Goal: Transaction & Acquisition: Purchase product/service

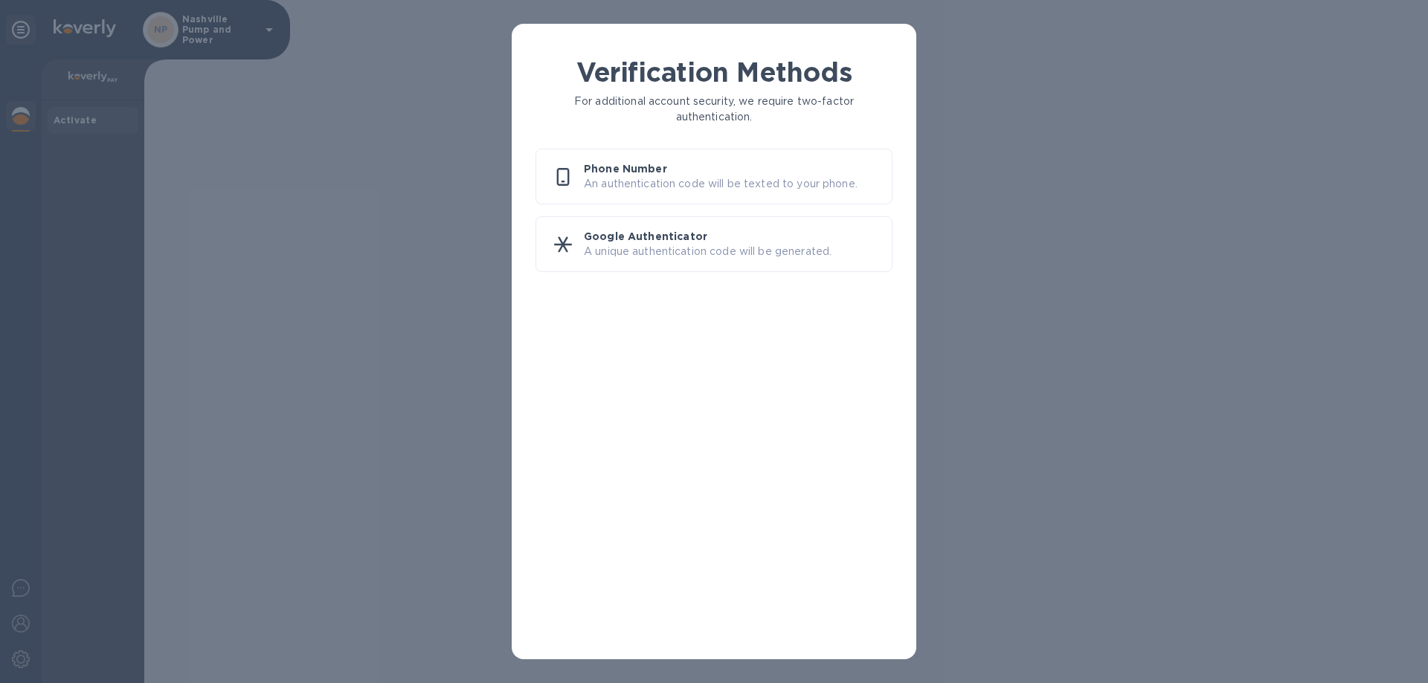
click at [681, 172] on p "Phone Number" at bounding box center [732, 168] width 296 height 15
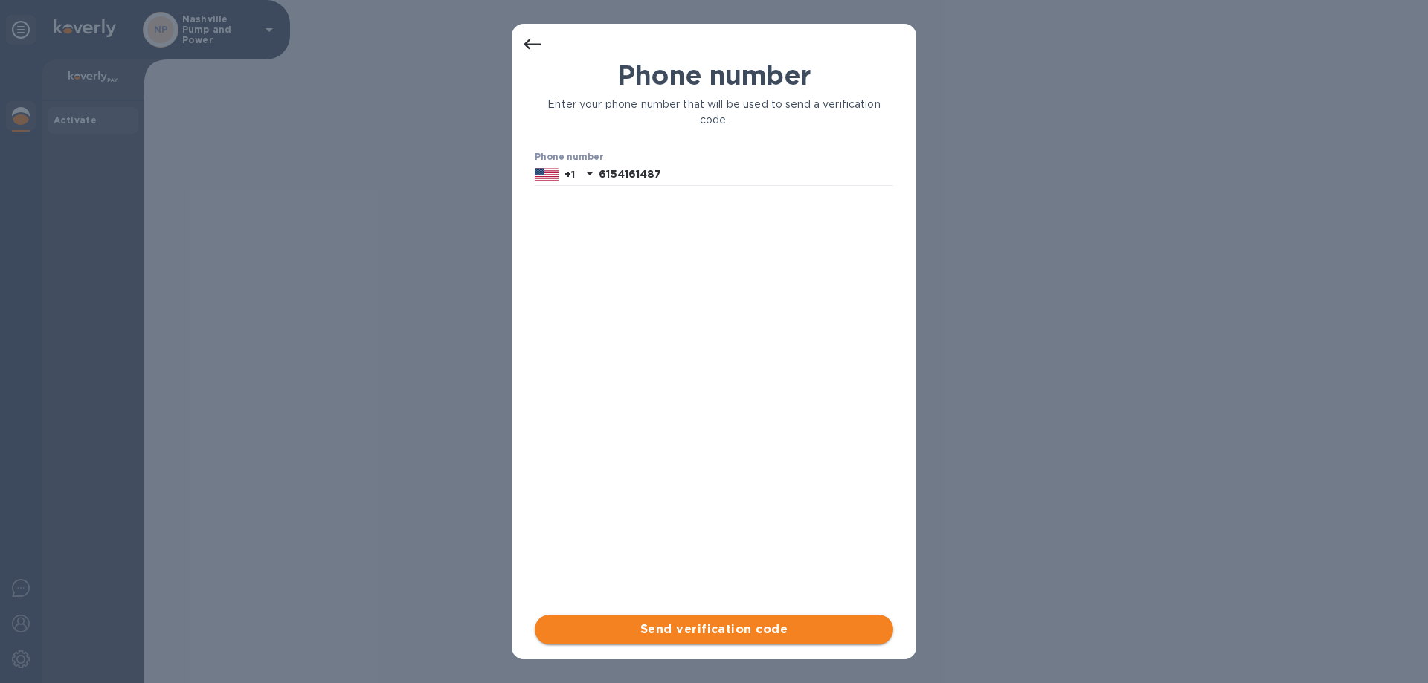
drag, startPoint x: 675, startPoint y: 625, endPoint x: 667, endPoint y: 621, distance: 8.7
click at [672, 625] on span "Send verification code" at bounding box center [714, 630] width 335 height 18
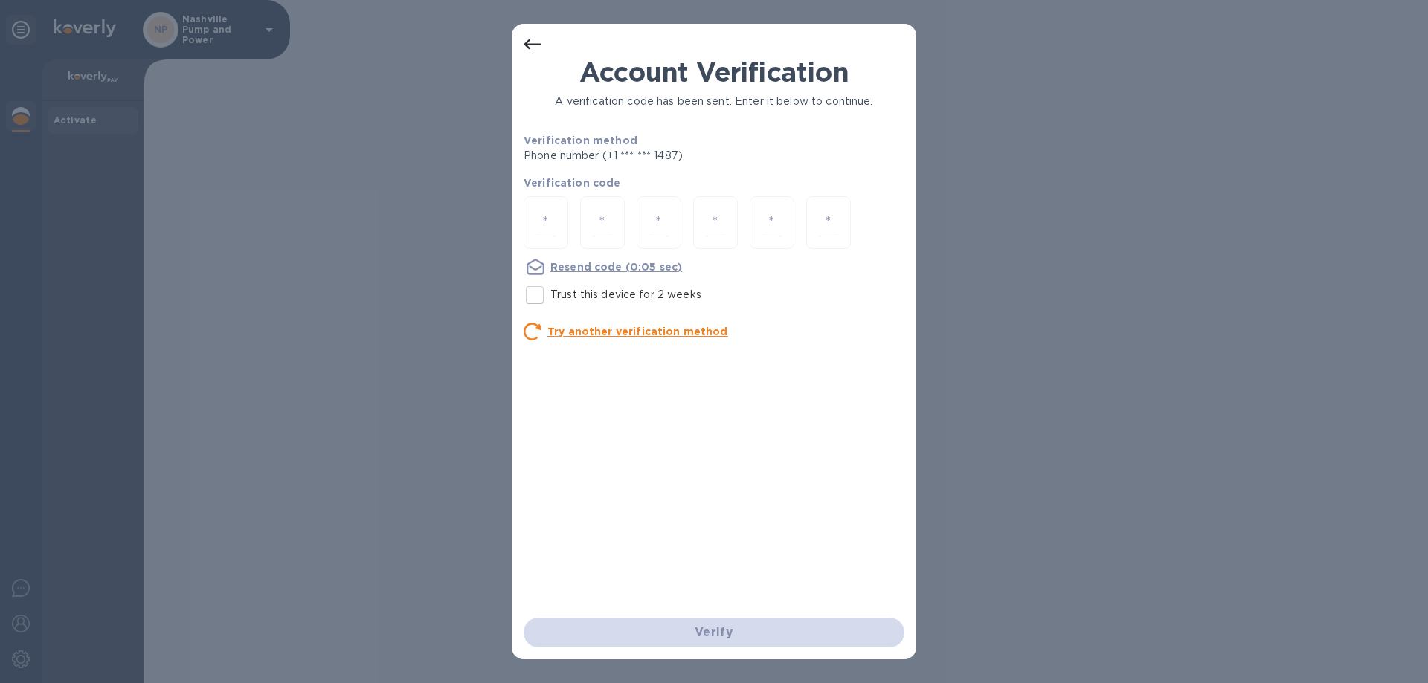
click at [543, 292] on input "Trust this device for 2 weeks" at bounding box center [534, 295] width 31 height 31
checkbox input "true"
click at [709, 622] on div "Verify" at bounding box center [714, 633] width 393 height 42
click at [545, 222] on input "number" at bounding box center [545, 223] width 19 height 28
type input "4"
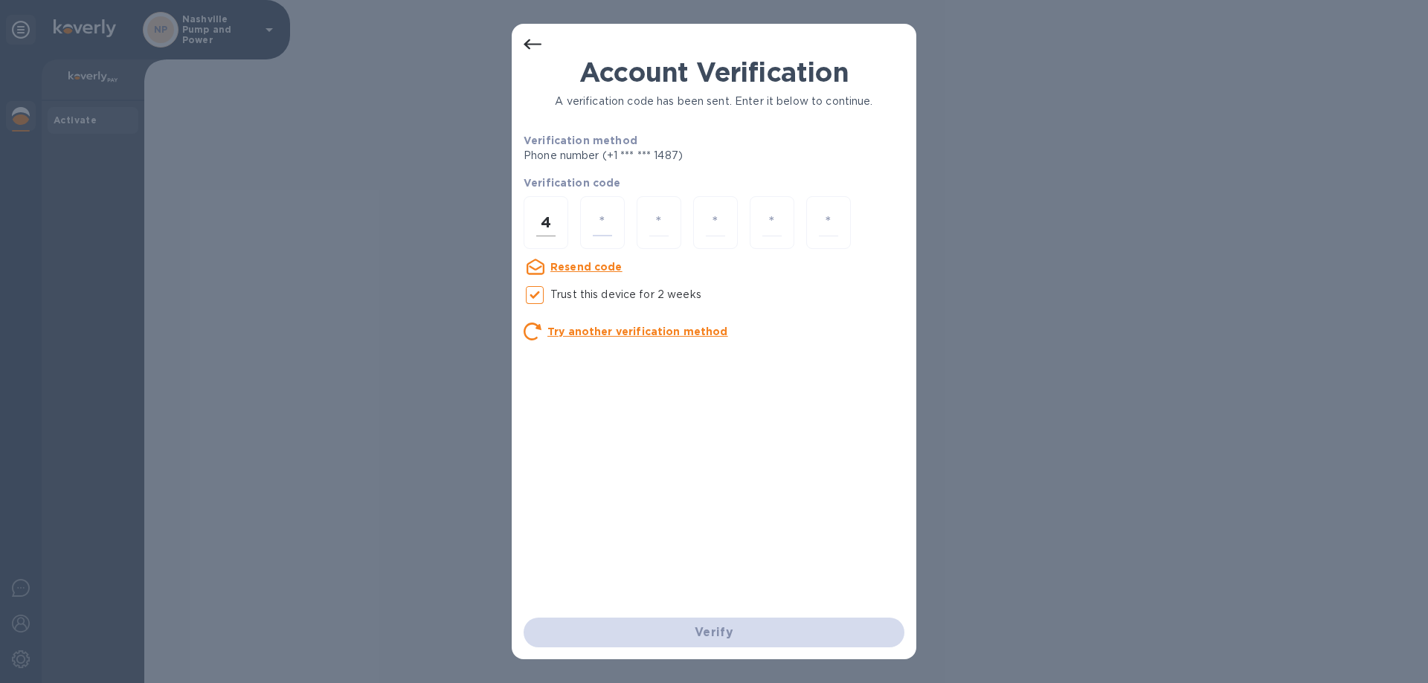
type input "8"
type input "6"
type input "8"
type input "1"
type input "3"
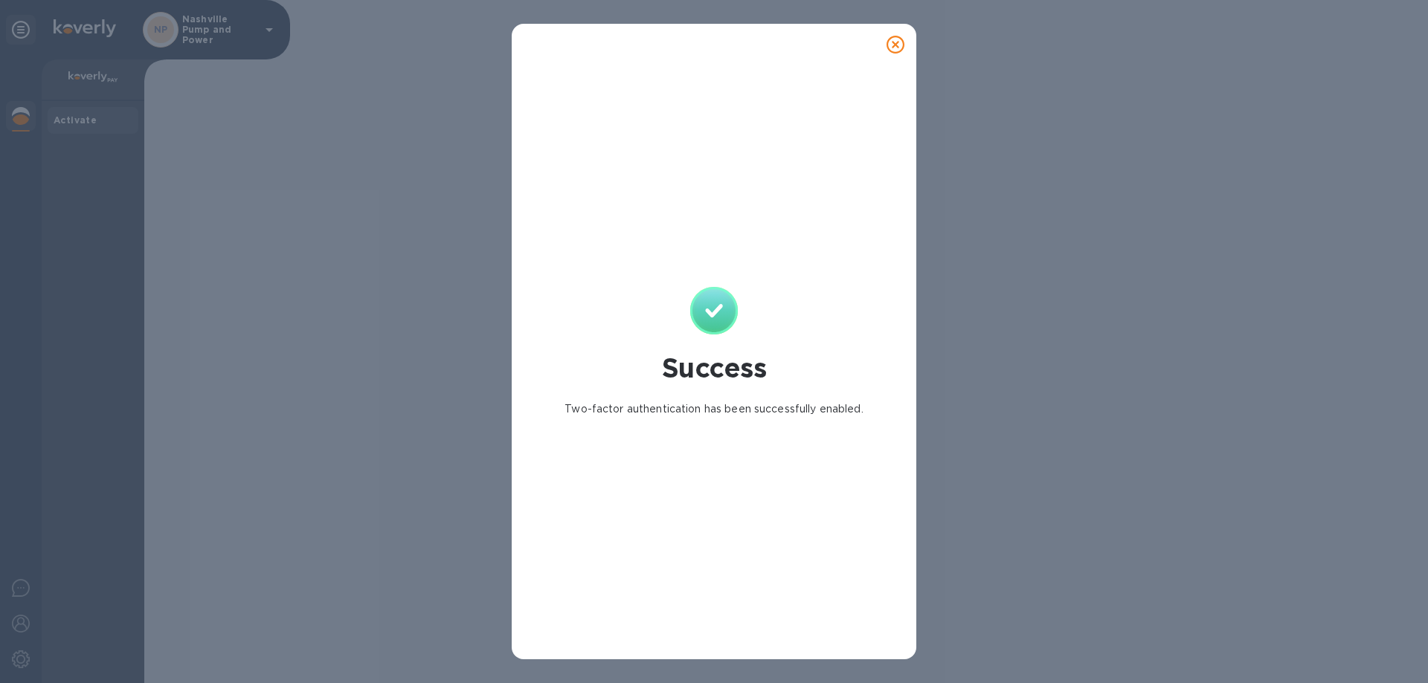
click at [901, 40] on icon at bounding box center [895, 45] width 18 height 18
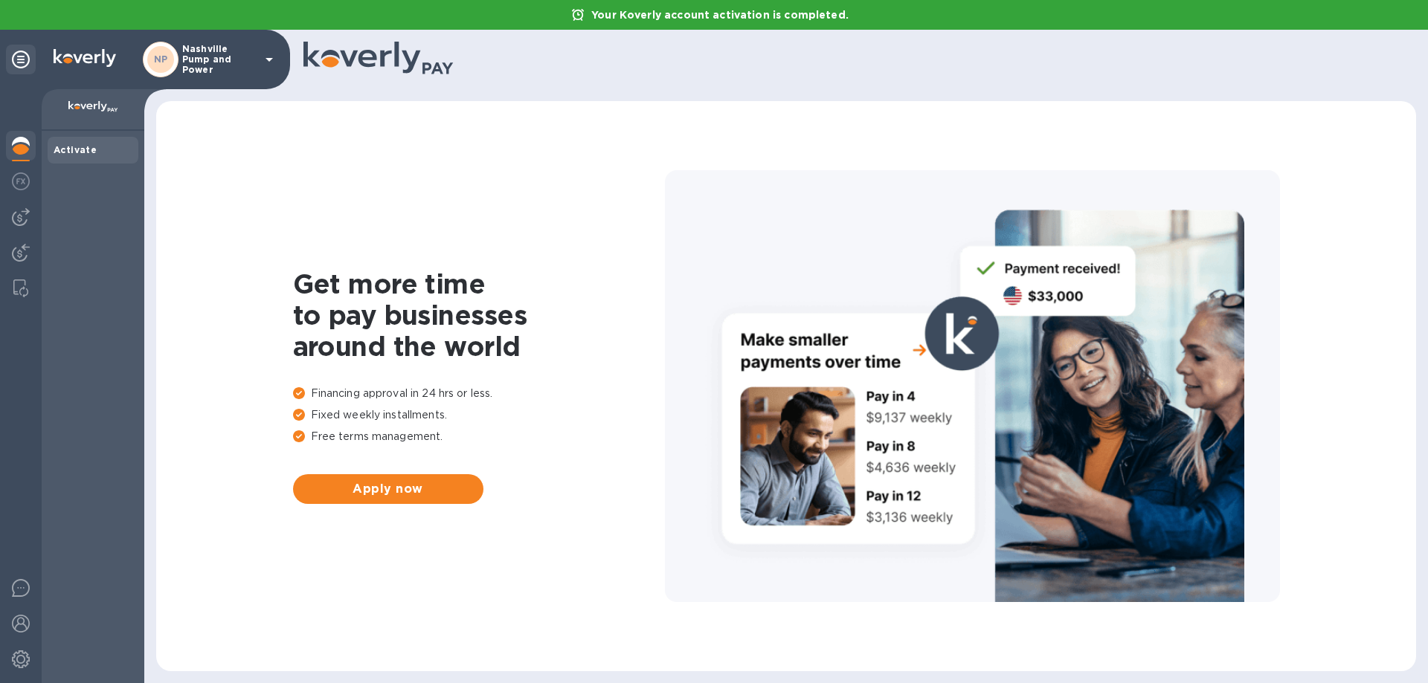
click at [83, 155] on b "Activate" at bounding box center [75, 149] width 43 height 11
click at [170, 59] on div "NP" at bounding box center [160, 59] width 27 height 27
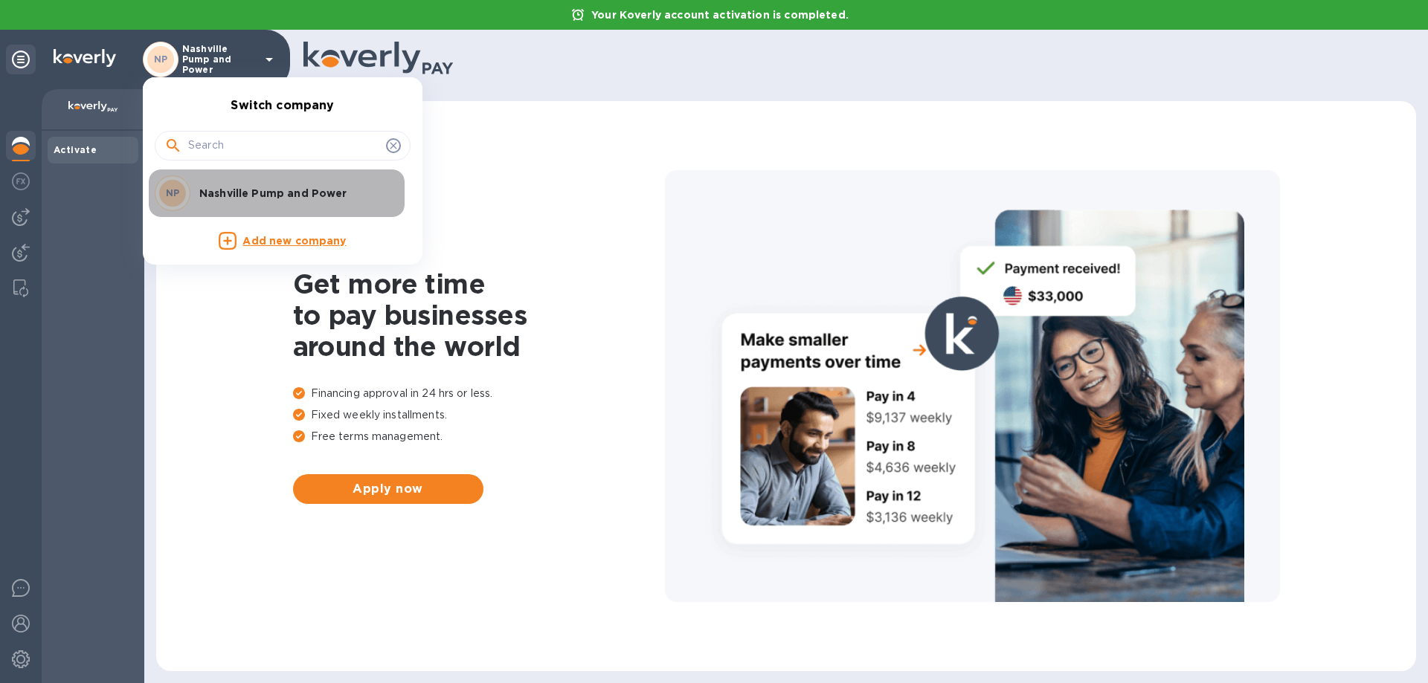
click at [219, 183] on div "NP Nashville Pump and Power" at bounding box center [271, 194] width 232 height 36
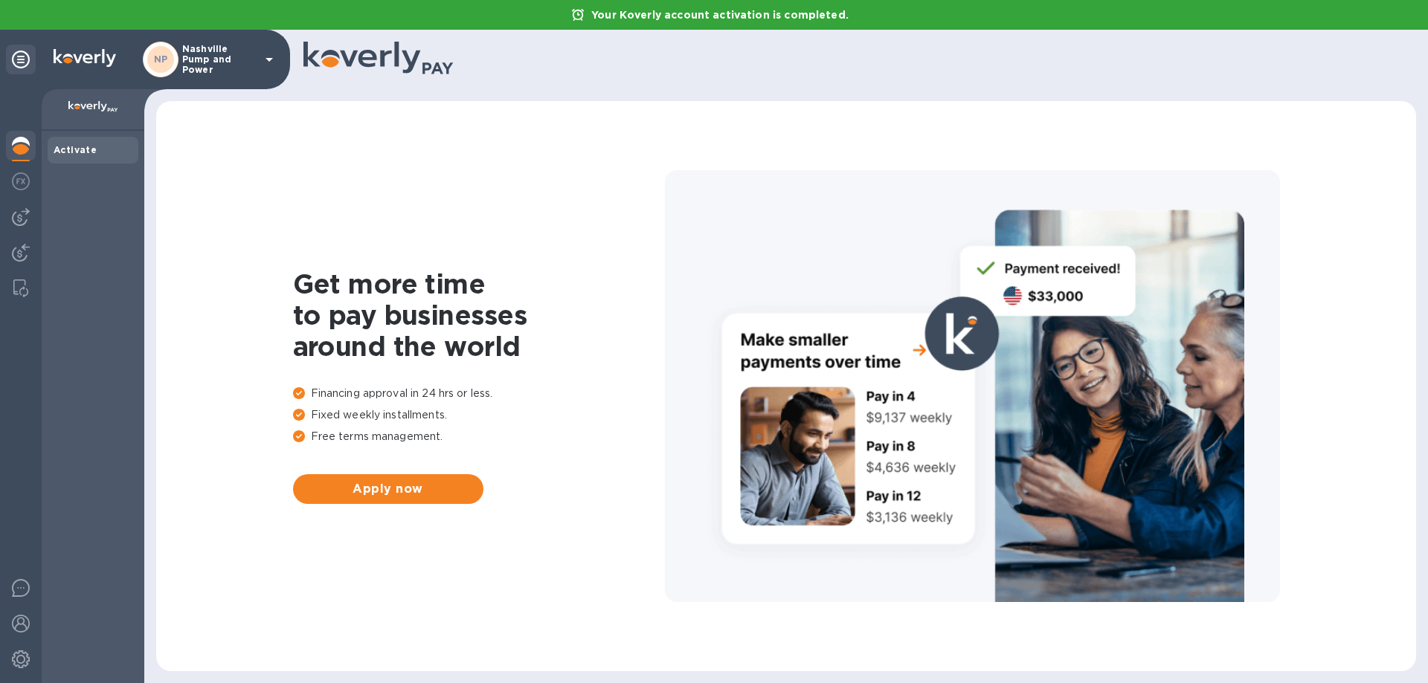
click at [94, 145] on div "Activate" at bounding box center [93, 150] width 79 height 15
click at [16, 216] on img at bounding box center [21, 217] width 18 height 18
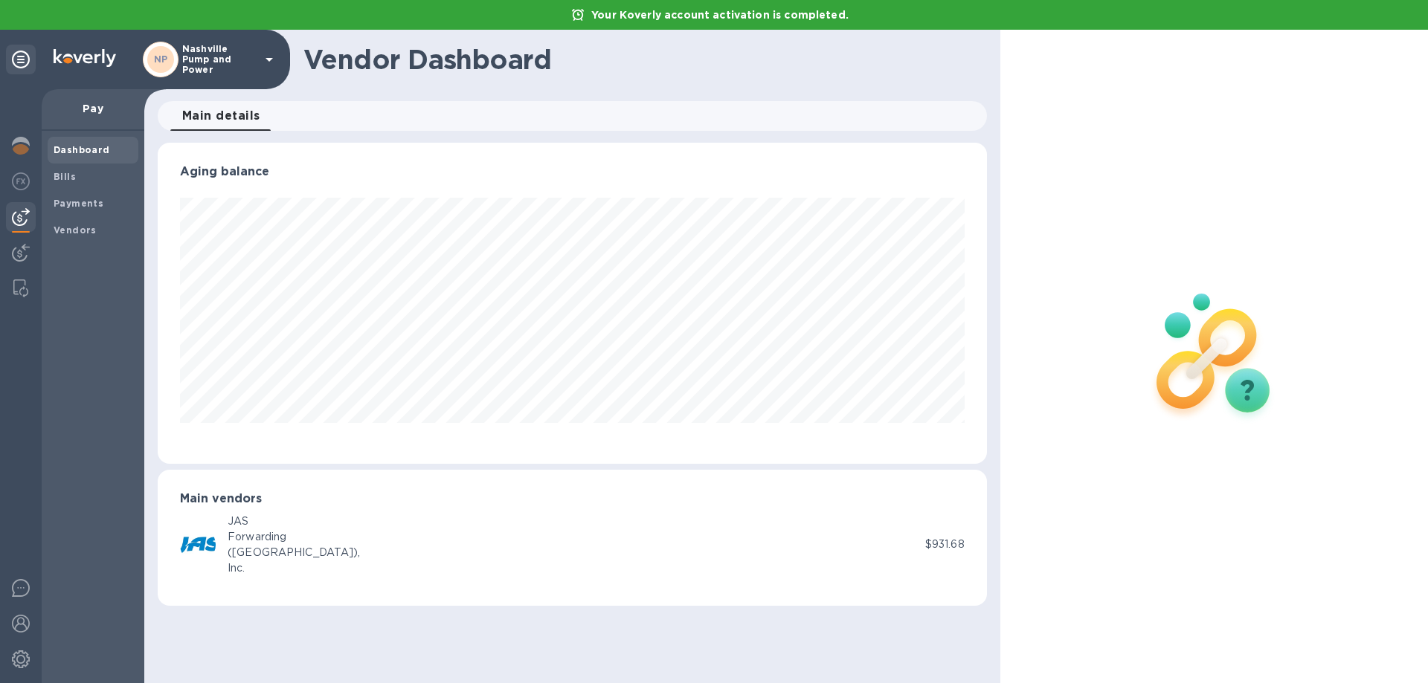
scroll to position [321, 828]
click at [20, 257] on img at bounding box center [21, 253] width 18 height 18
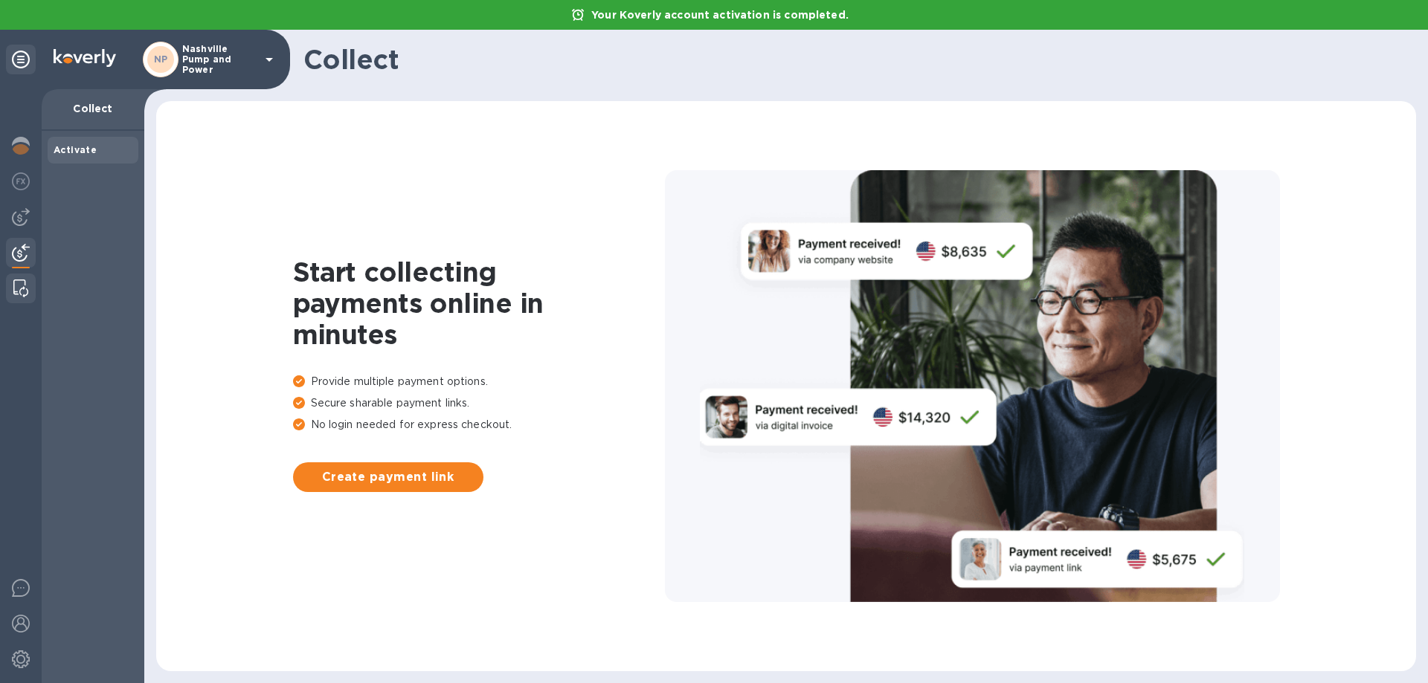
click at [20, 293] on img at bounding box center [20, 289] width 15 height 18
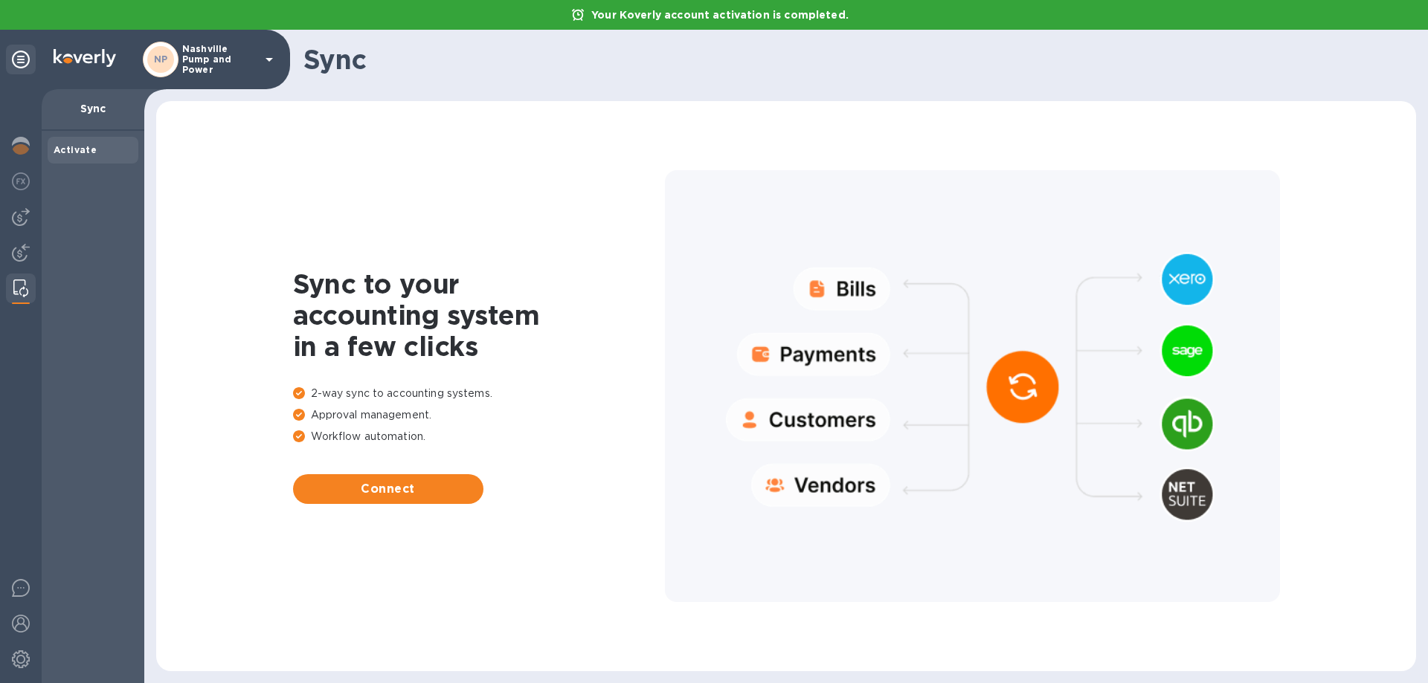
click at [263, 56] on icon at bounding box center [269, 60] width 18 height 18
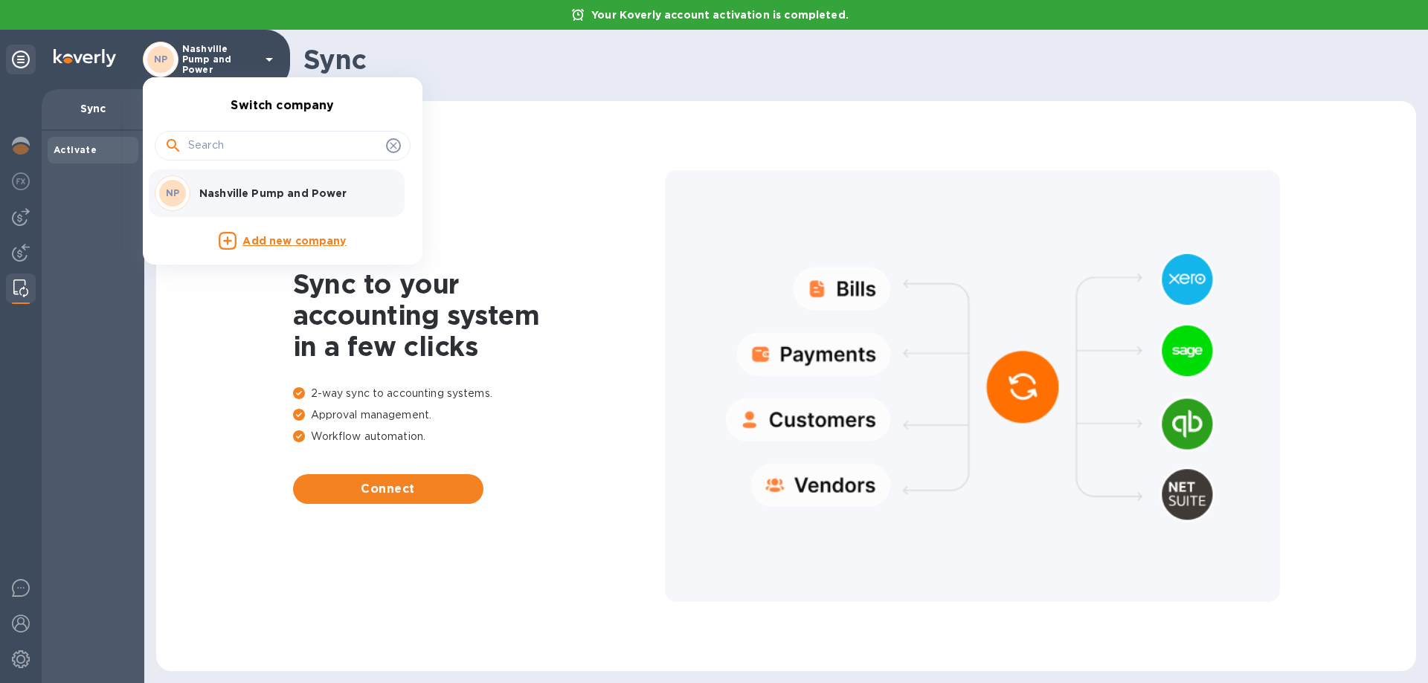
click at [258, 199] on p "Nashville Pump and Power" at bounding box center [292, 193] width 187 height 15
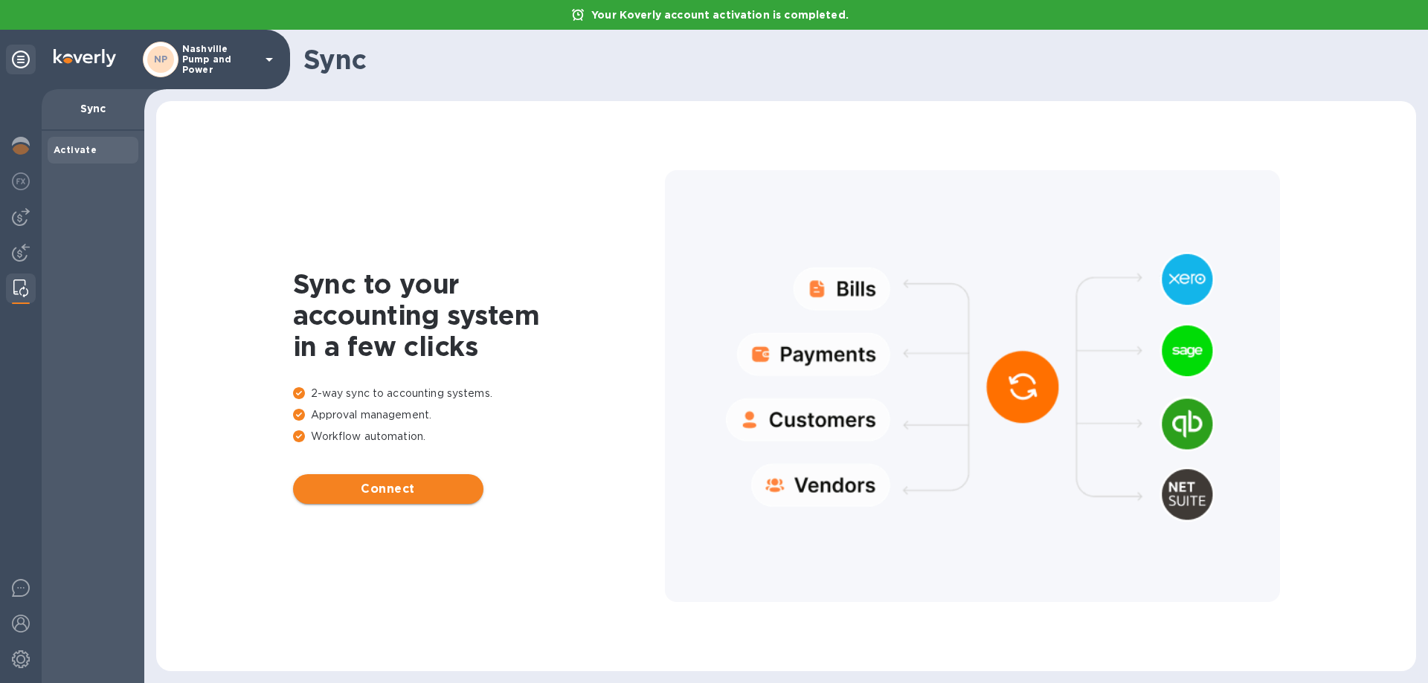
click at [382, 481] on span "Connect" at bounding box center [388, 489] width 167 height 18
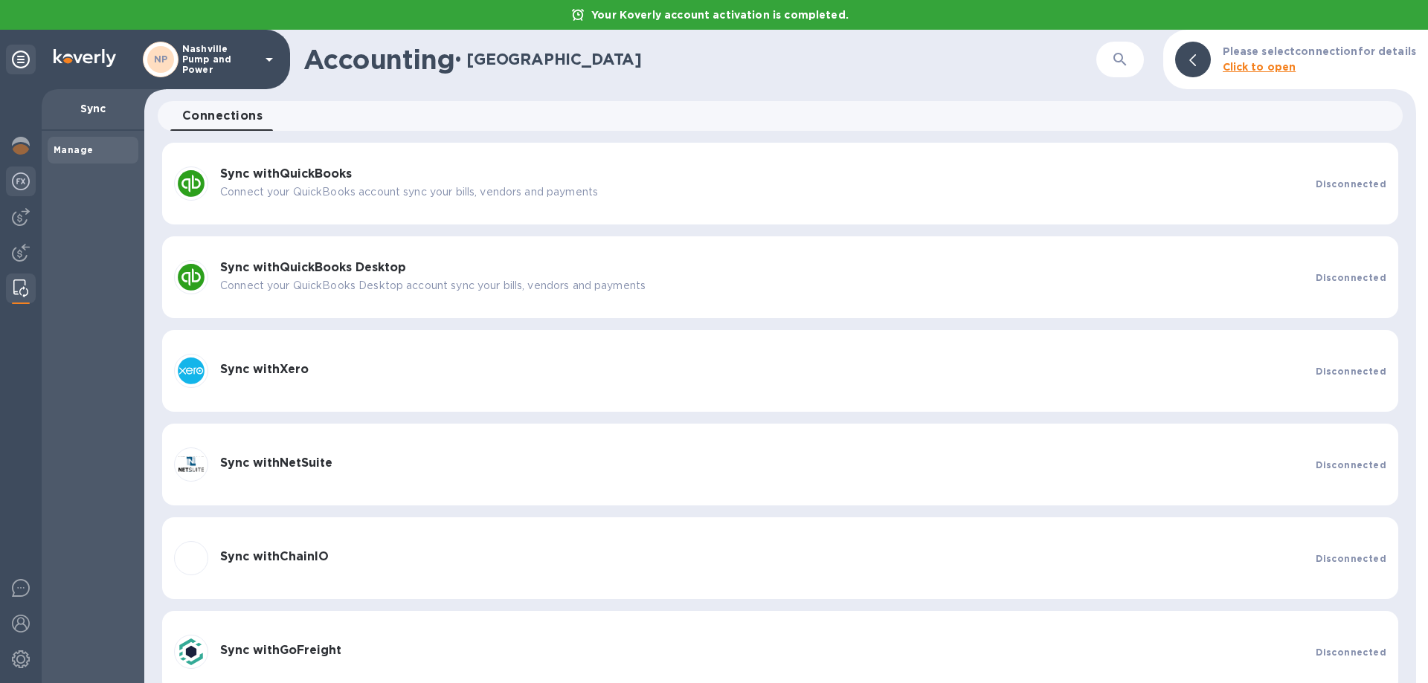
click at [18, 179] on img at bounding box center [21, 182] width 18 height 18
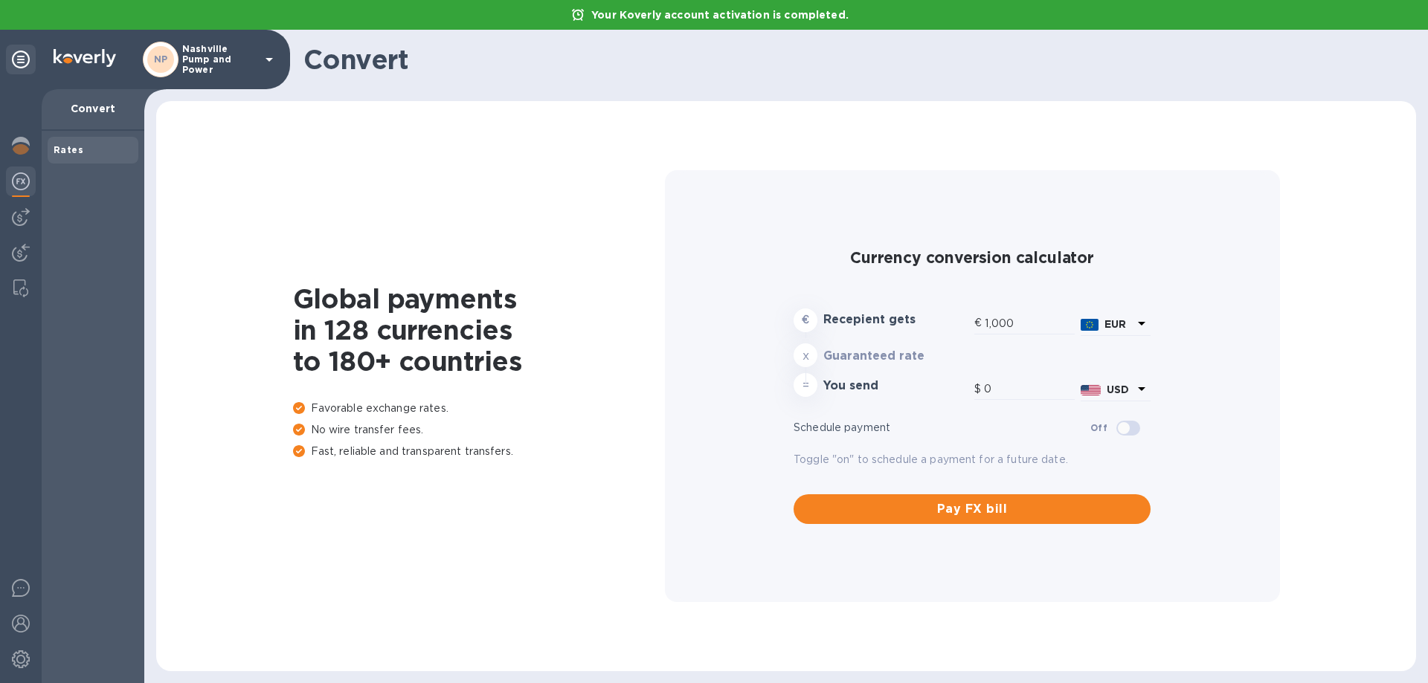
type input "1,171.54"
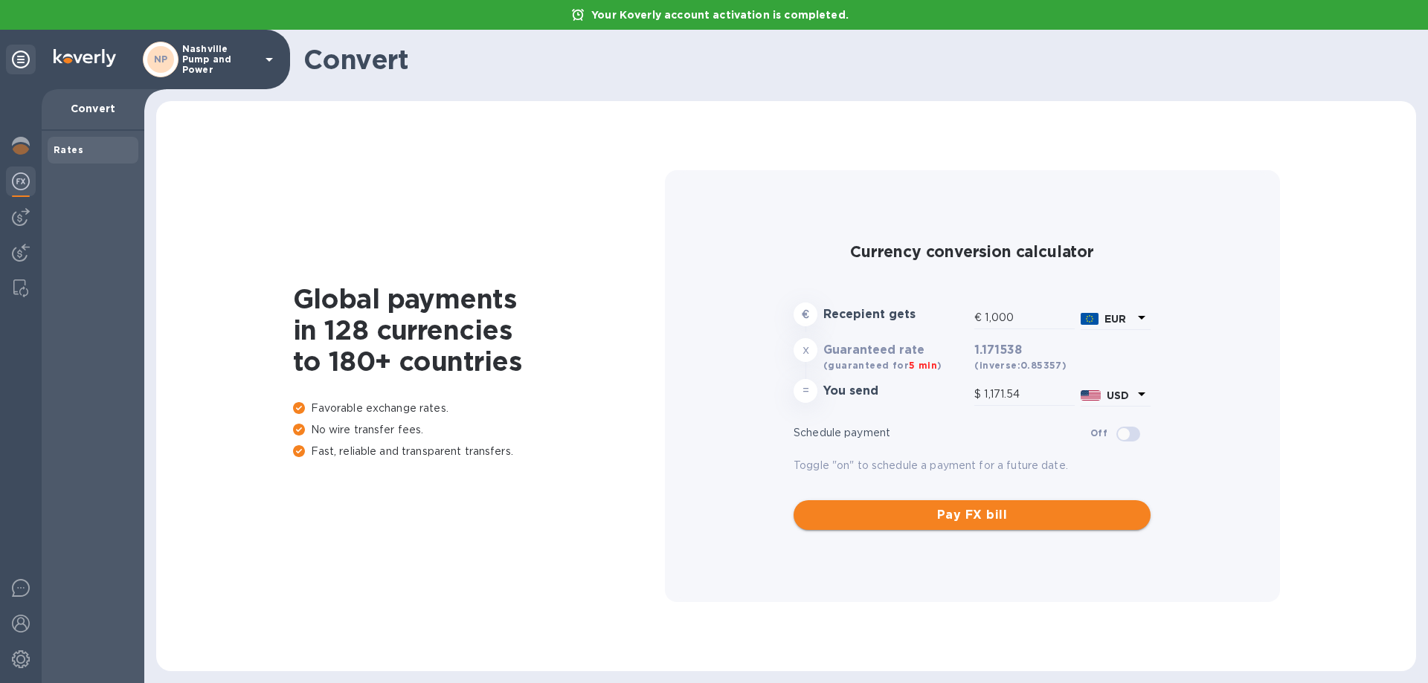
click at [932, 512] on span "Pay FX bill" at bounding box center [971, 515] width 333 height 18
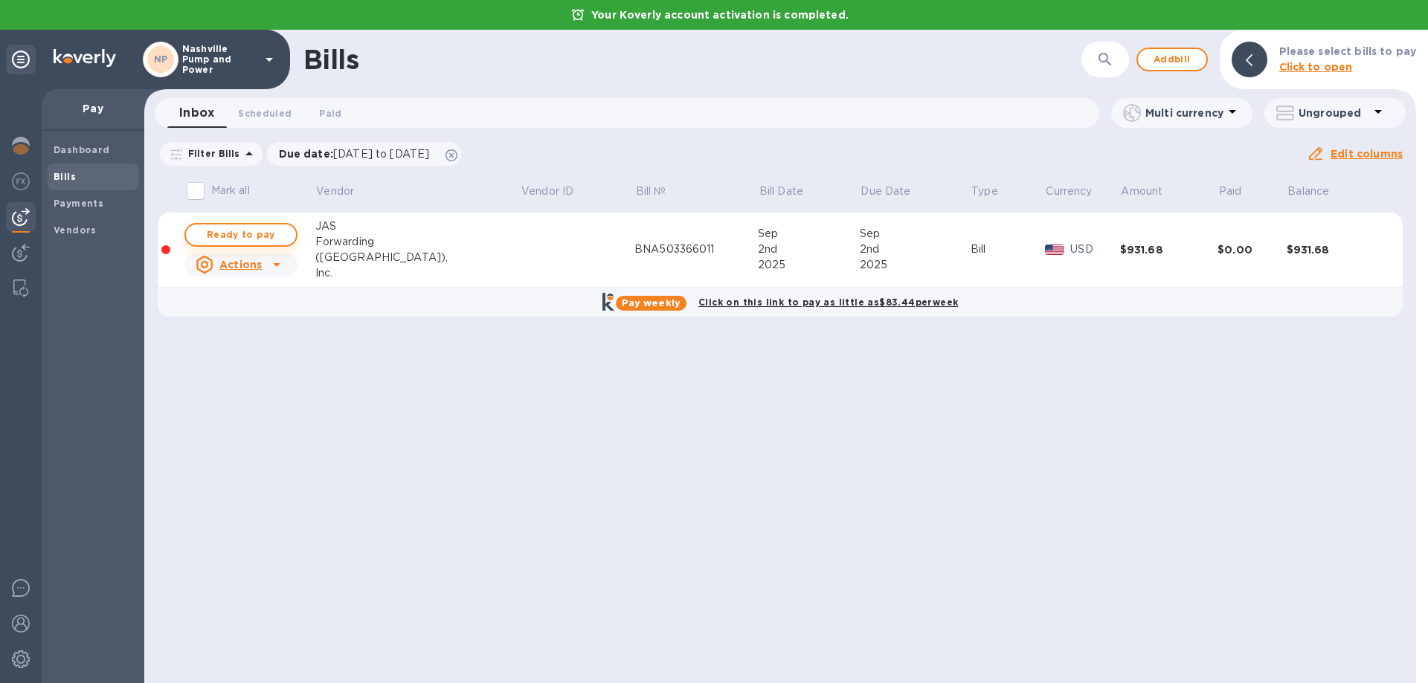
click at [234, 228] on span "Ready to pay" at bounding box center [241, 235] width 86 height 18
checkbox input "true"
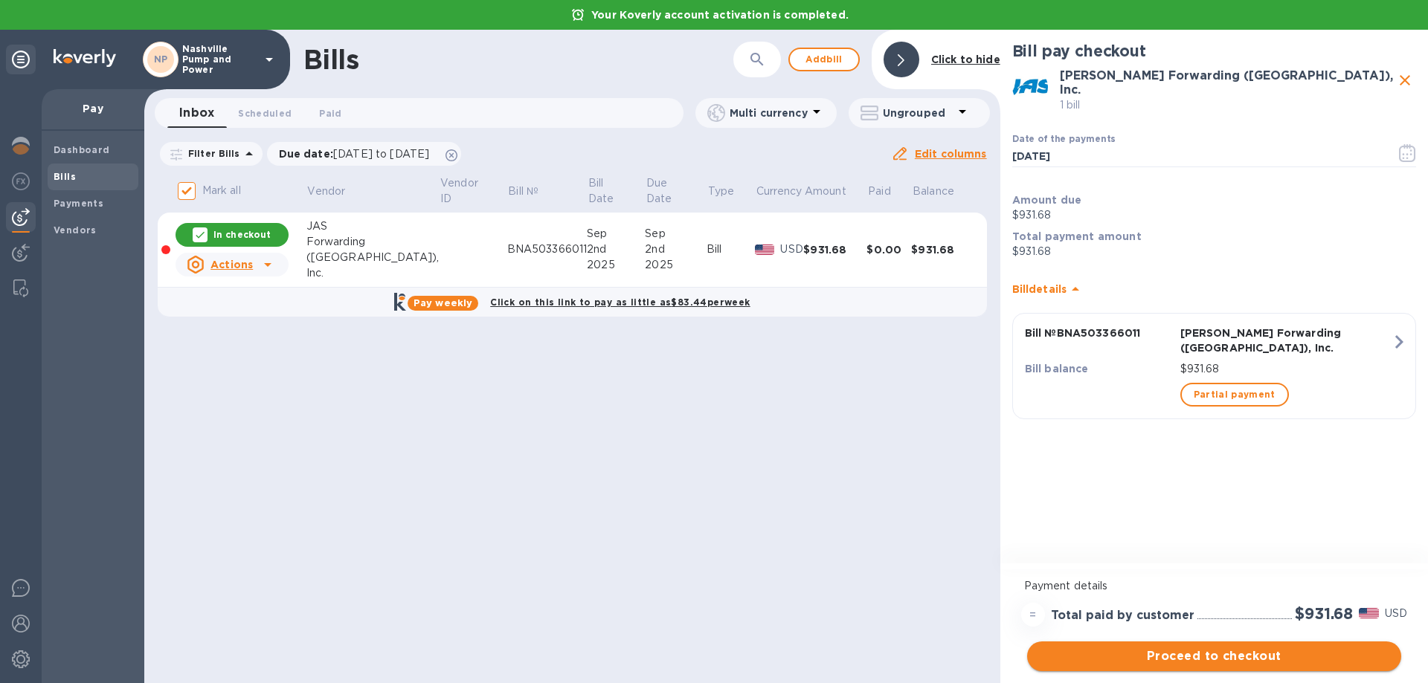
click at [1207, 657] on span "Proceed to checkout" at bounding box center [1214, 657] width 350 height 18
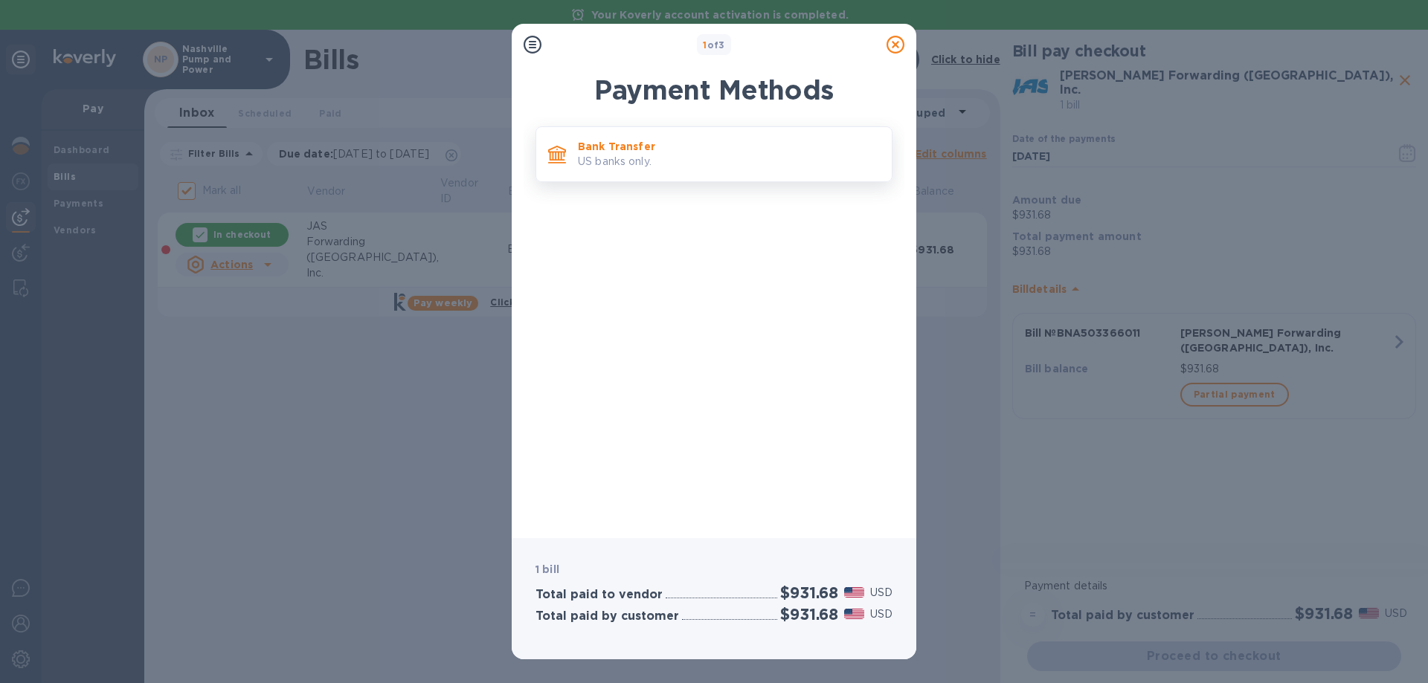
click at [689, 158] on p "US banks only." at bounding box center [729, 162] width 302 height 16
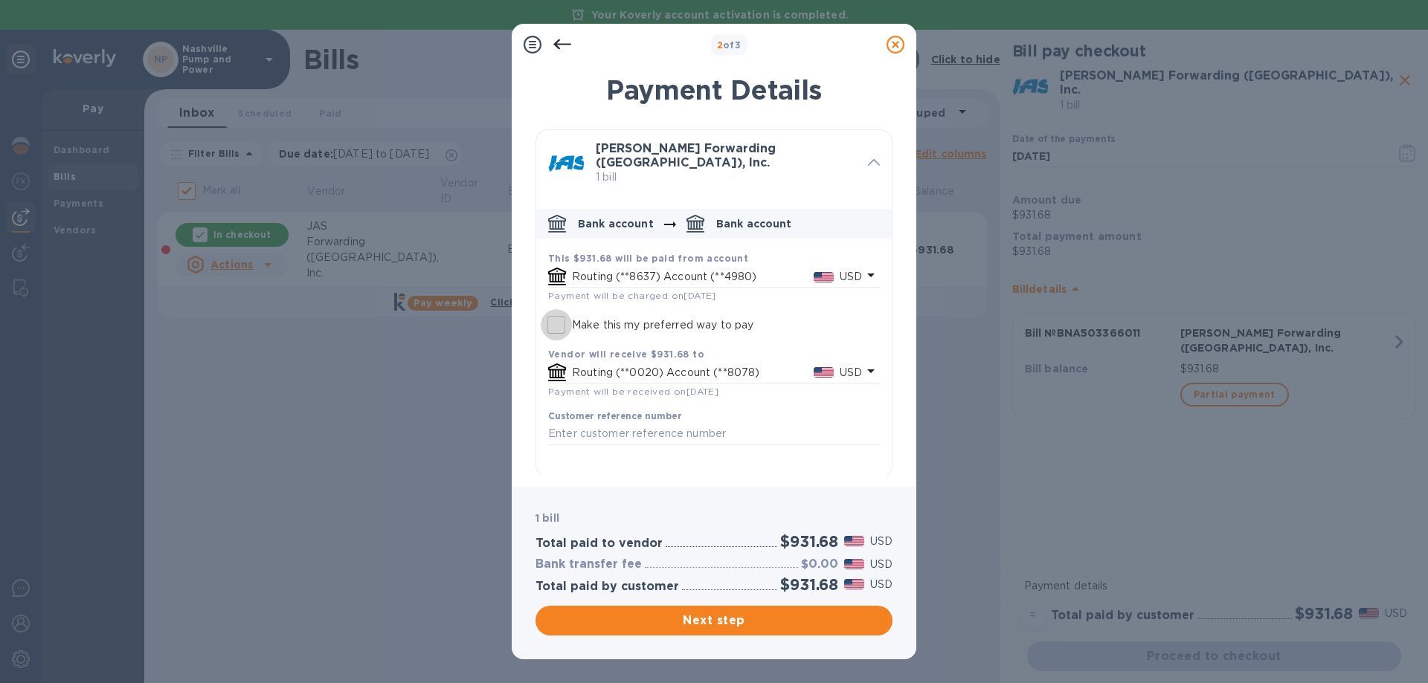
click at [559, 314] on input "Make this my preferred way to pay" at bounding box center [556, 324] width 31 height 31
checkbox input "true"
click at [744, 618] on span "Next step" at bounding box center [713, 621] width 333 height 18
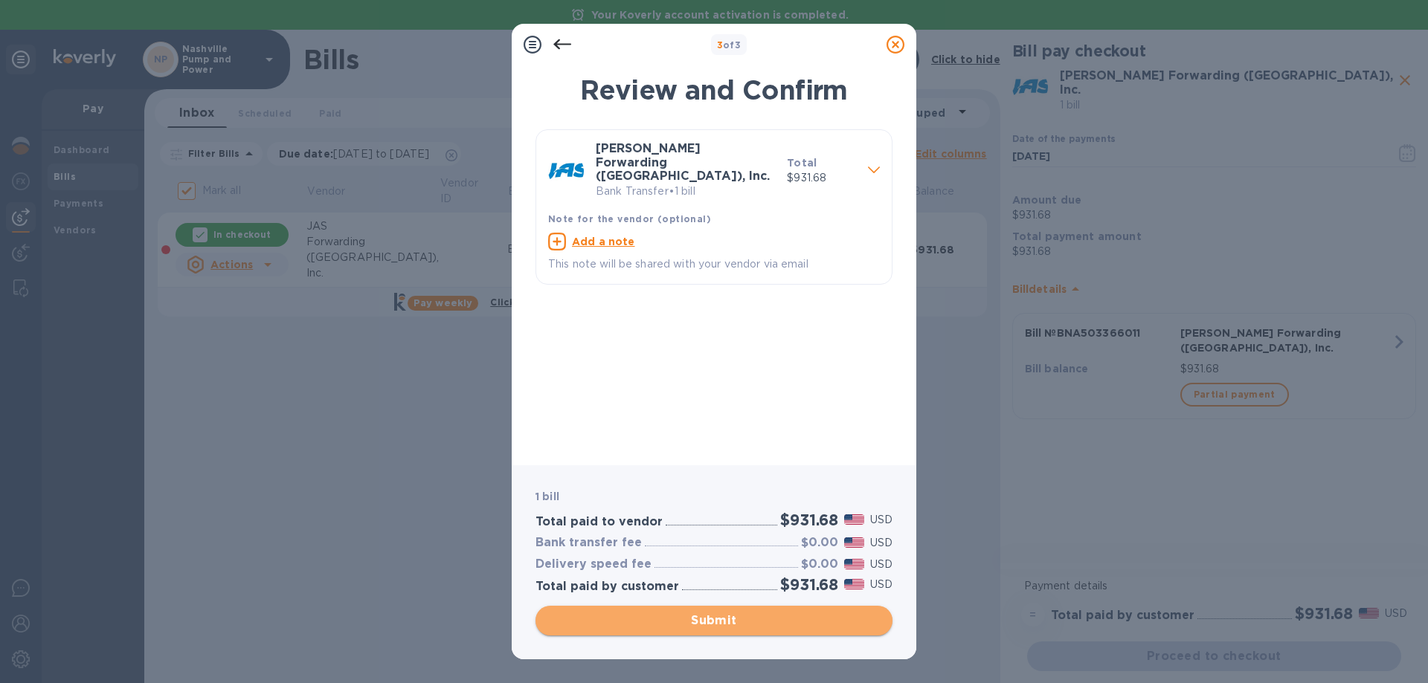
click at [719, 616] on span "Submit" at bounding box center [713, 621] width 333 height 18
